Goal: Obtain resource: Obtain resource

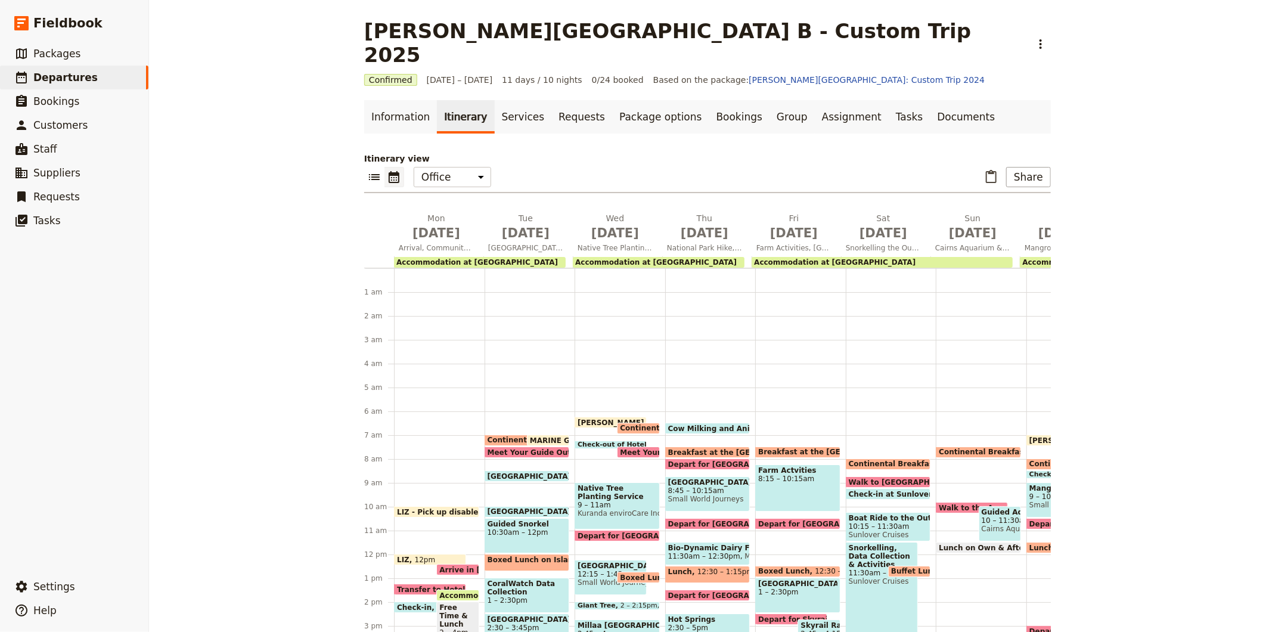
scroll to position [137, 0]
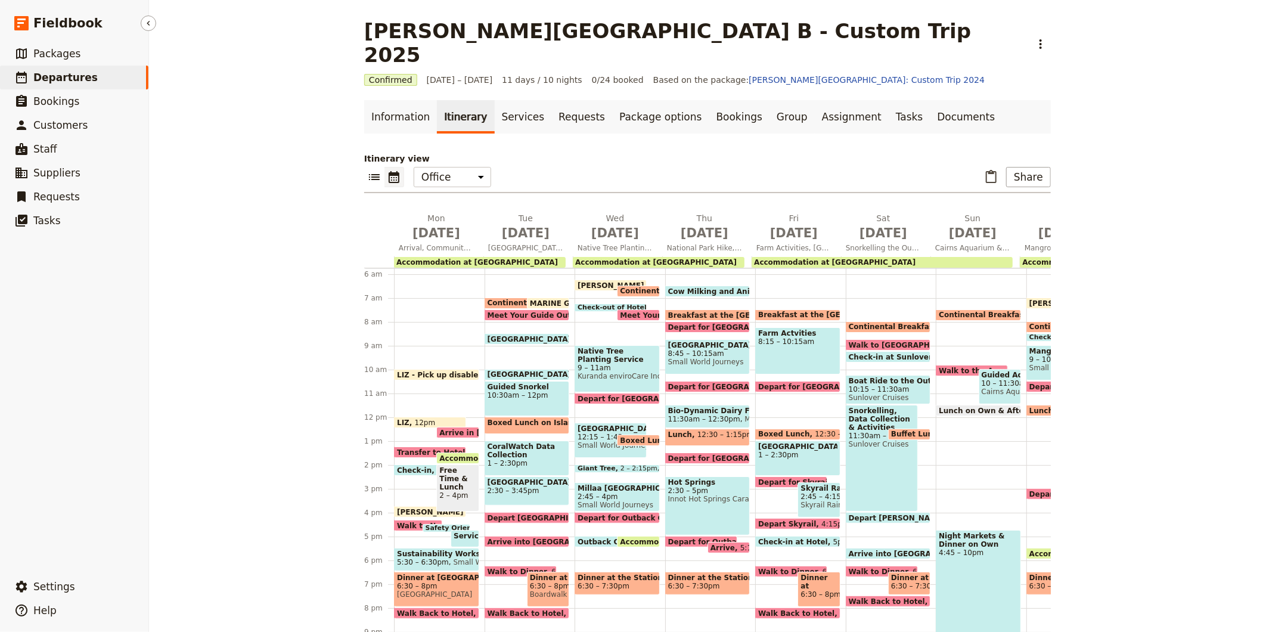
click at [67, 73] on span "Departures" at bounding box center [65, 78] width 64 height 12
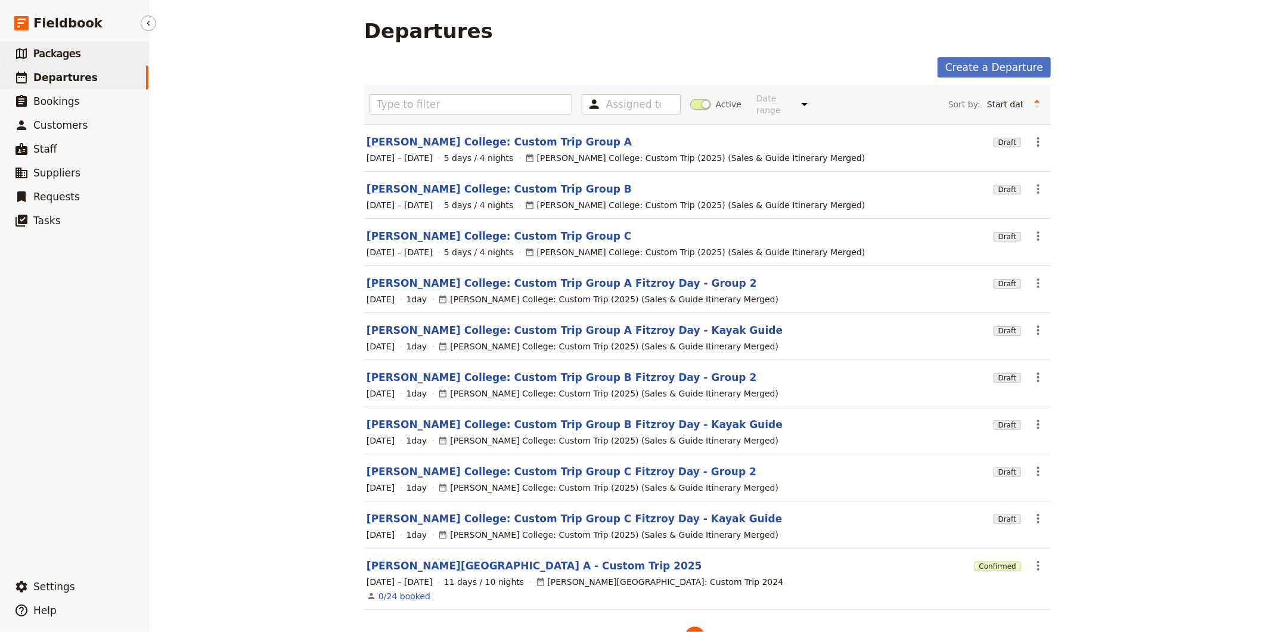
click at [55, 48] on span "Packages" at bounding box center [56, 54] width 47 height 12
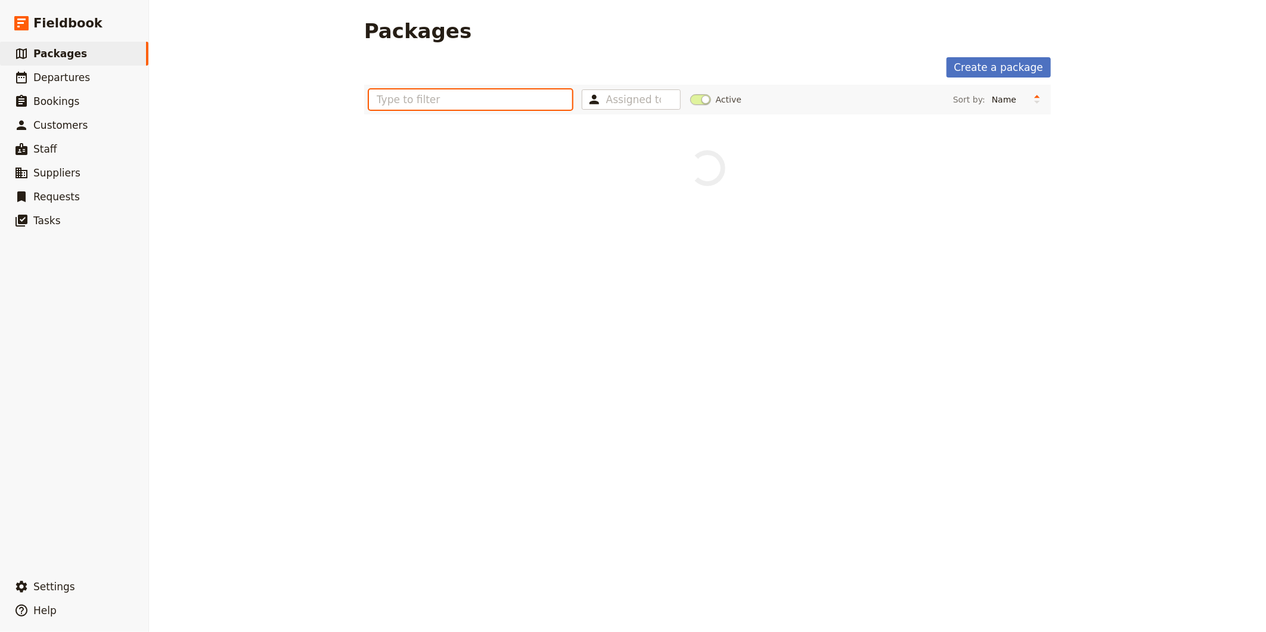
click at [521, 97] on input "text" at bounding box center [470, 99] width 203 height 20
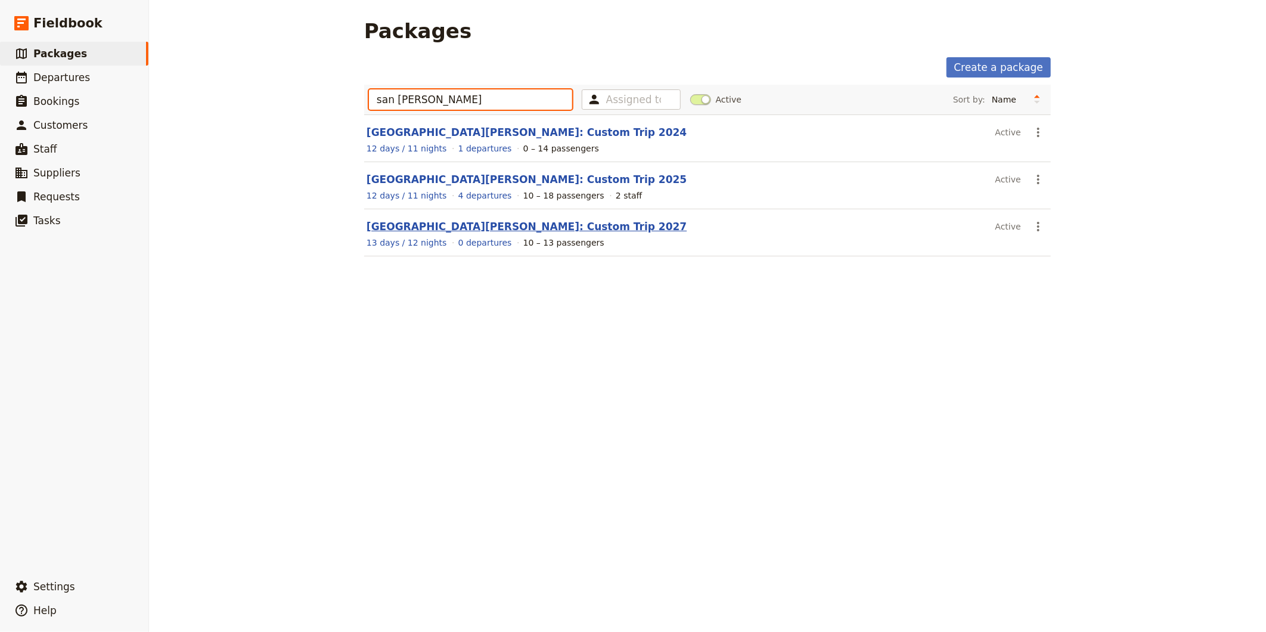
type input "san [PERSON_NAME]"
click at [523, 222] on link "[GEOGRAPHIC_DATA][PERSON_NAME]: Custom Trip 2027" at bounding box center [527, 227] width 320 height 12
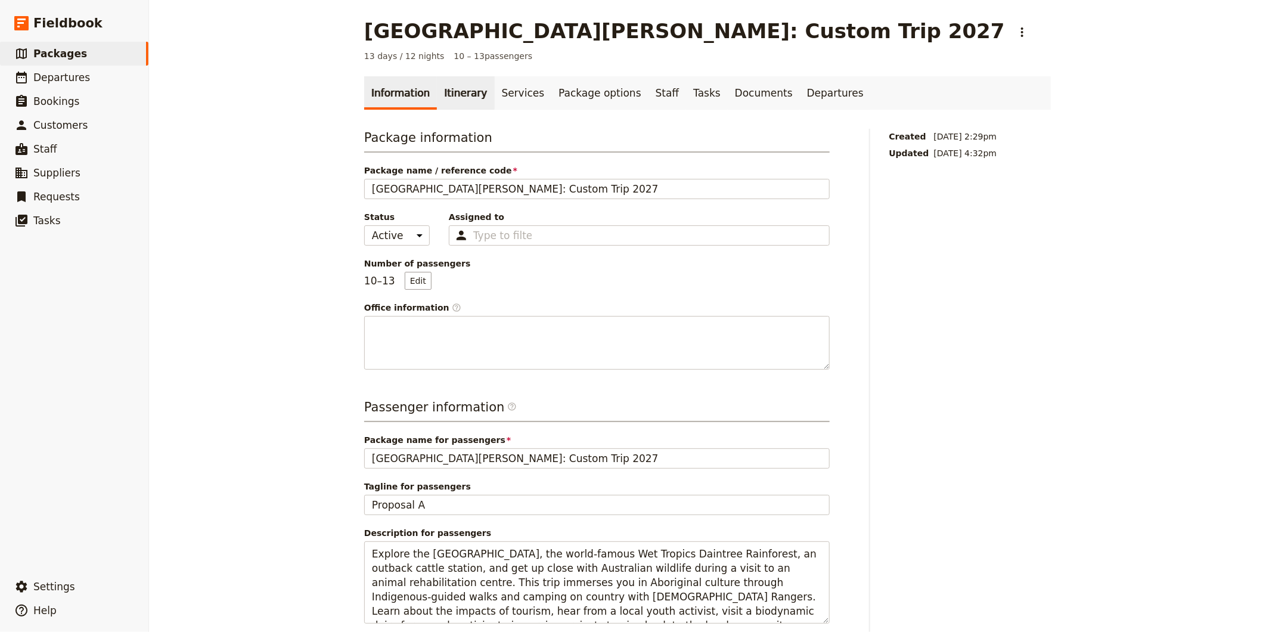
click at [457, 100] on link "Itinerary" at bounding box center [465, 92] width 57 height 33
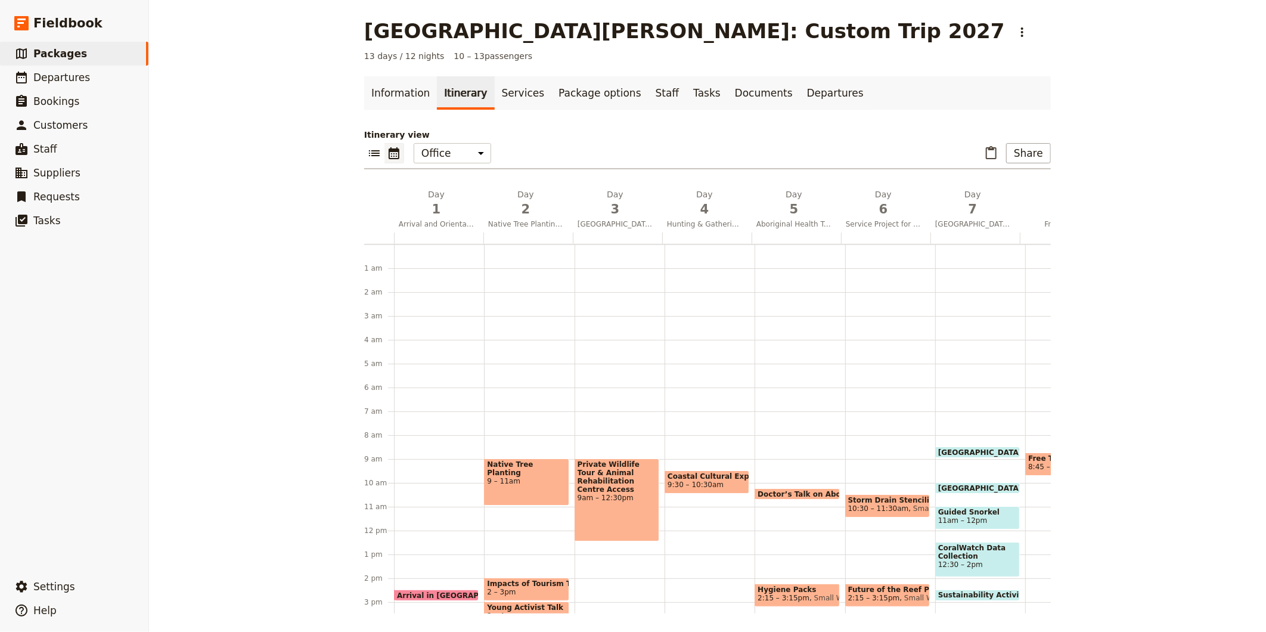
scroll to position [155, 0]
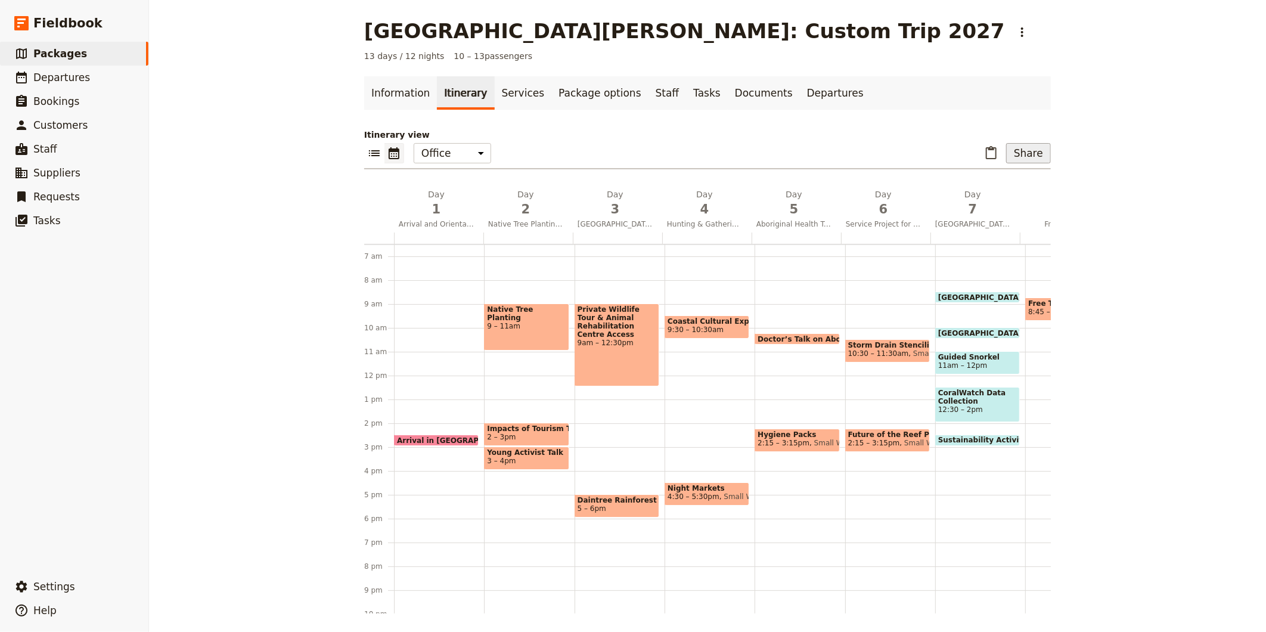
click at [1034, 153] on button "Share" at bounding box center [1028, 153] width 45 height 20
click at [994, 217] on span "Sales Brochure" at bounding box center [989, 213] width 63 height 12
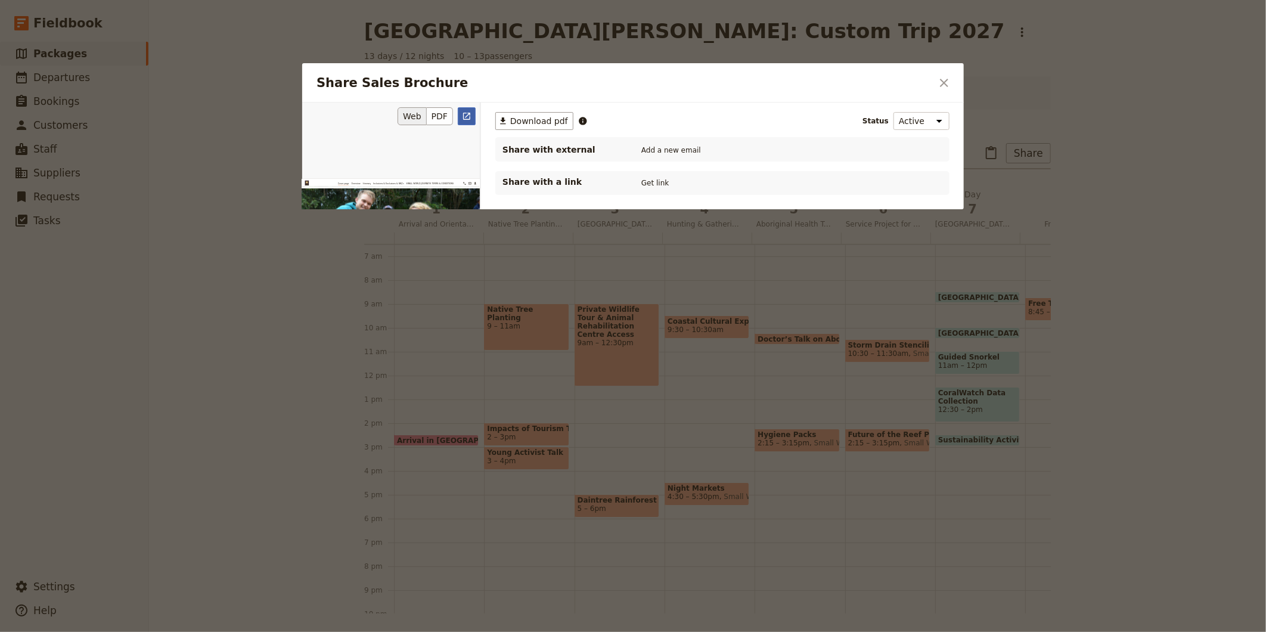
scroll to position [0, 0]
click at [444, 114] on button "PDF" at bounding box center [440, 116] width 26 height 18
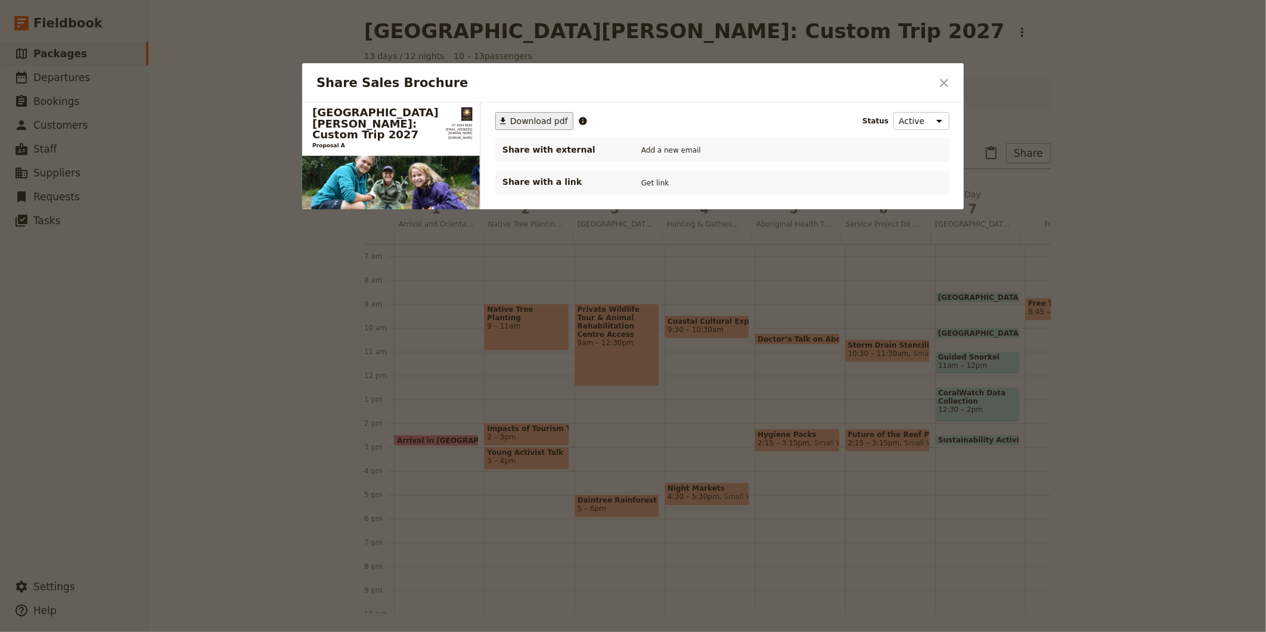
click at [525, 117] on span "Download pdf" at bounding box center [539, 121] width 58 height 12
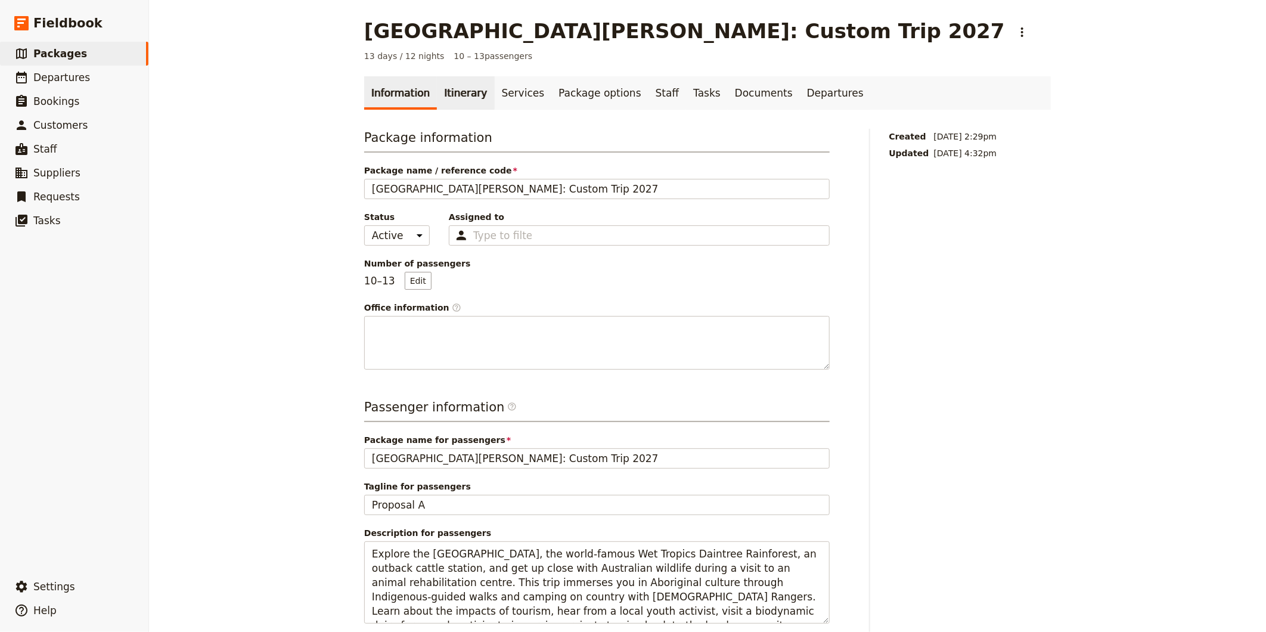
click at [448, 96] on link "Itinerary" at bounding box center [465, 92] width 57 height 33
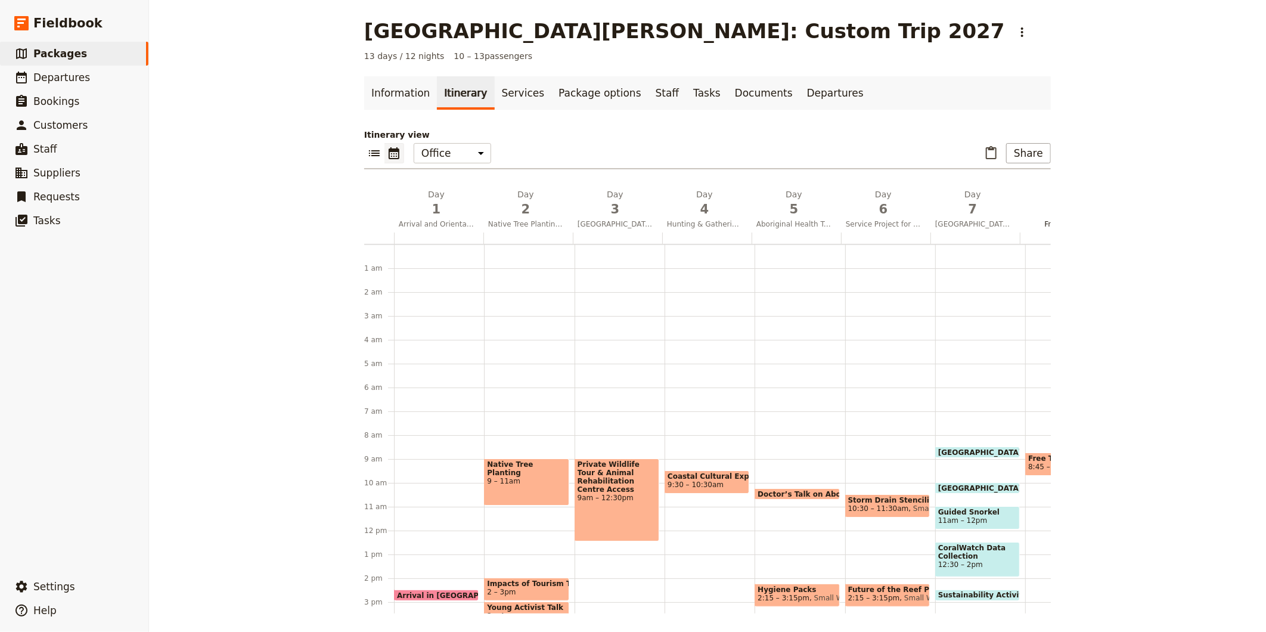
scroll to position [155, 0]
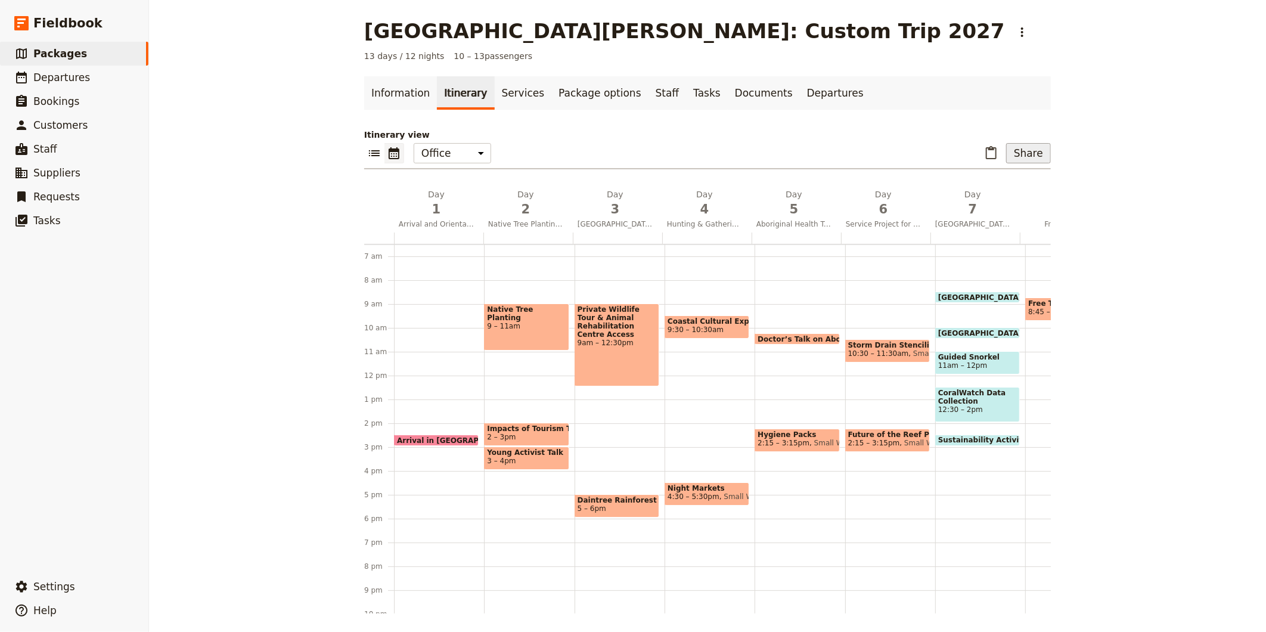
click at [1030, 163] on button "Share" at bounding box center [1028, 153] width 45 height 20
click at [1014, 210] on span "Sales Brochure" at bounding box center [989, 213] width 63 height 12
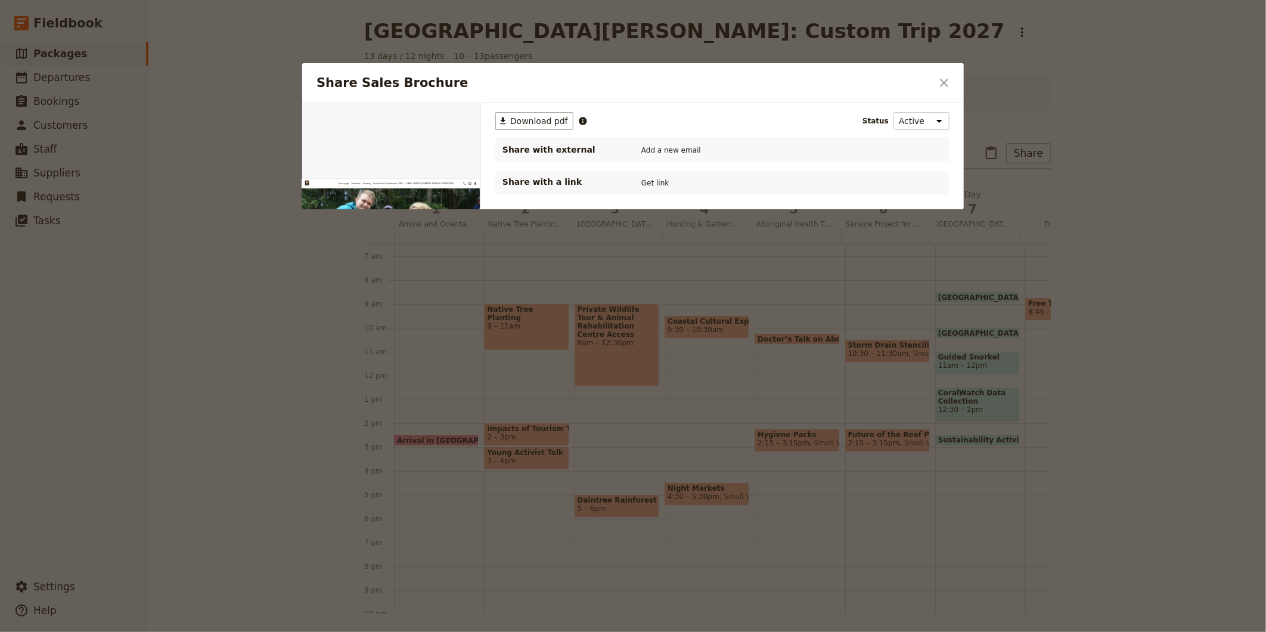
scroll to position [0, 0]
click at [532, 120] on span "Download pdf" at bounding box center [539, 121] width 58 height 12
